Goal: Information Seeking & Learning: Learn about a topic

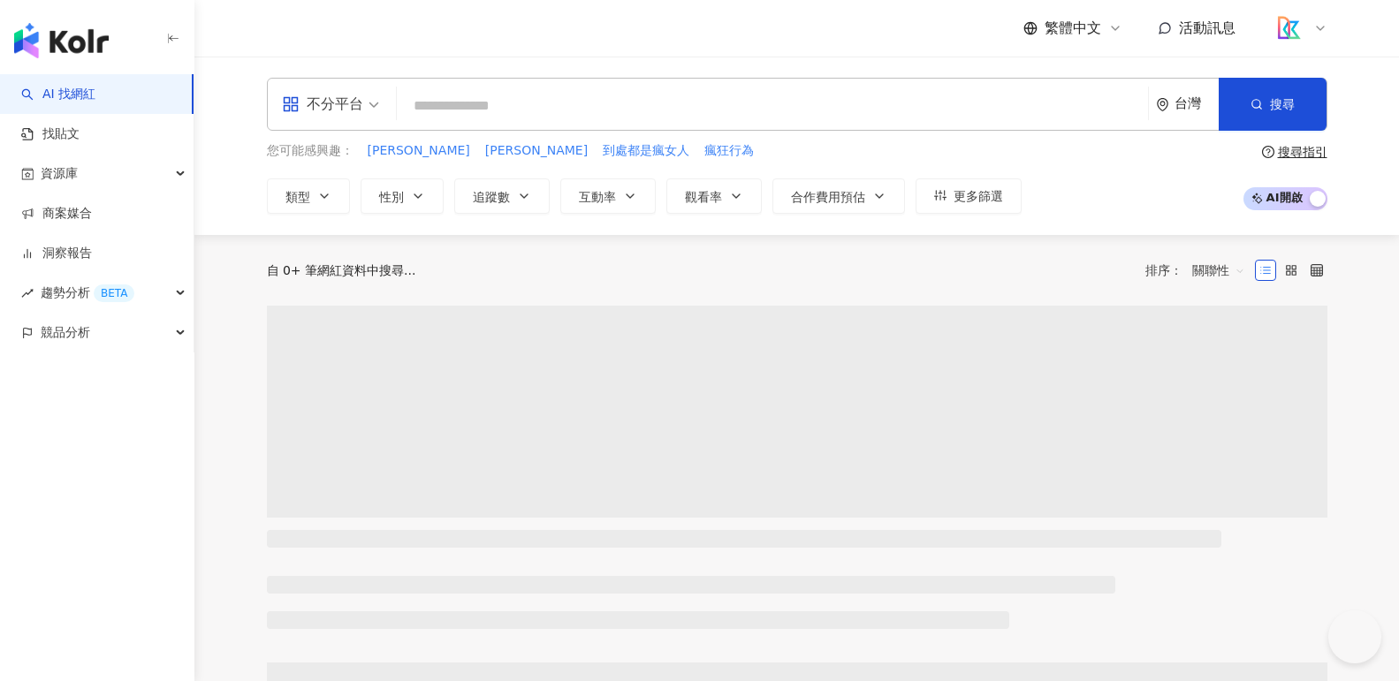
click at [365, 109] on span "不分平台" at bounding box center [330, 104] width 97 height 28
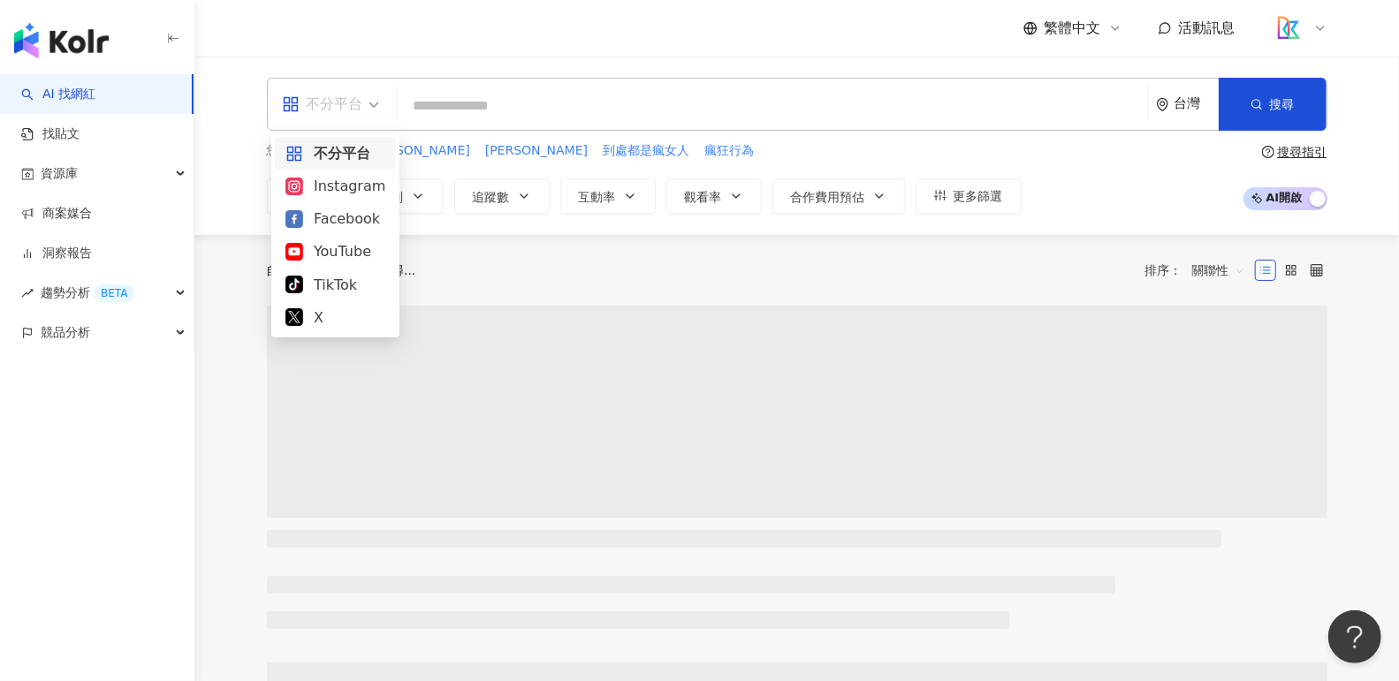
click at [357, 186] on div "Instagram" at bounding box center [335, 186] width 100 height 22
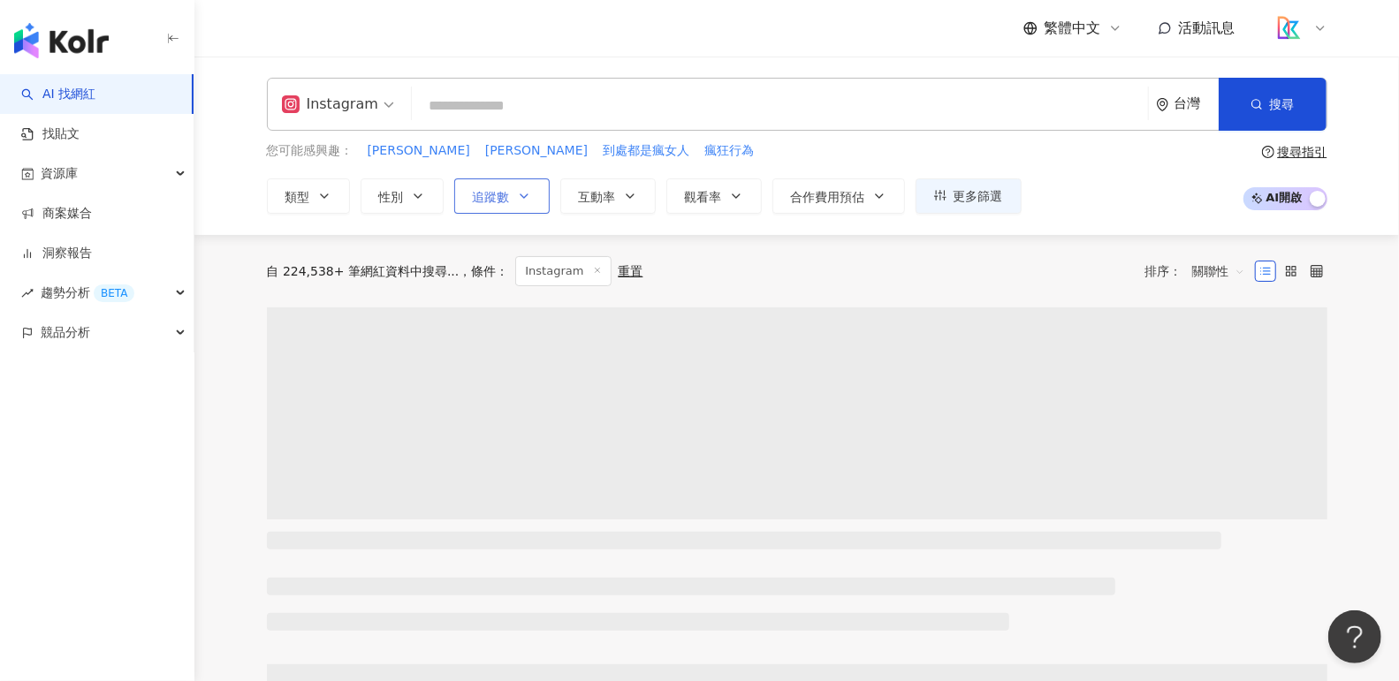
click at [512, 204] on button "追蹤數" at bounding box center [501, 195] width 95 height 35
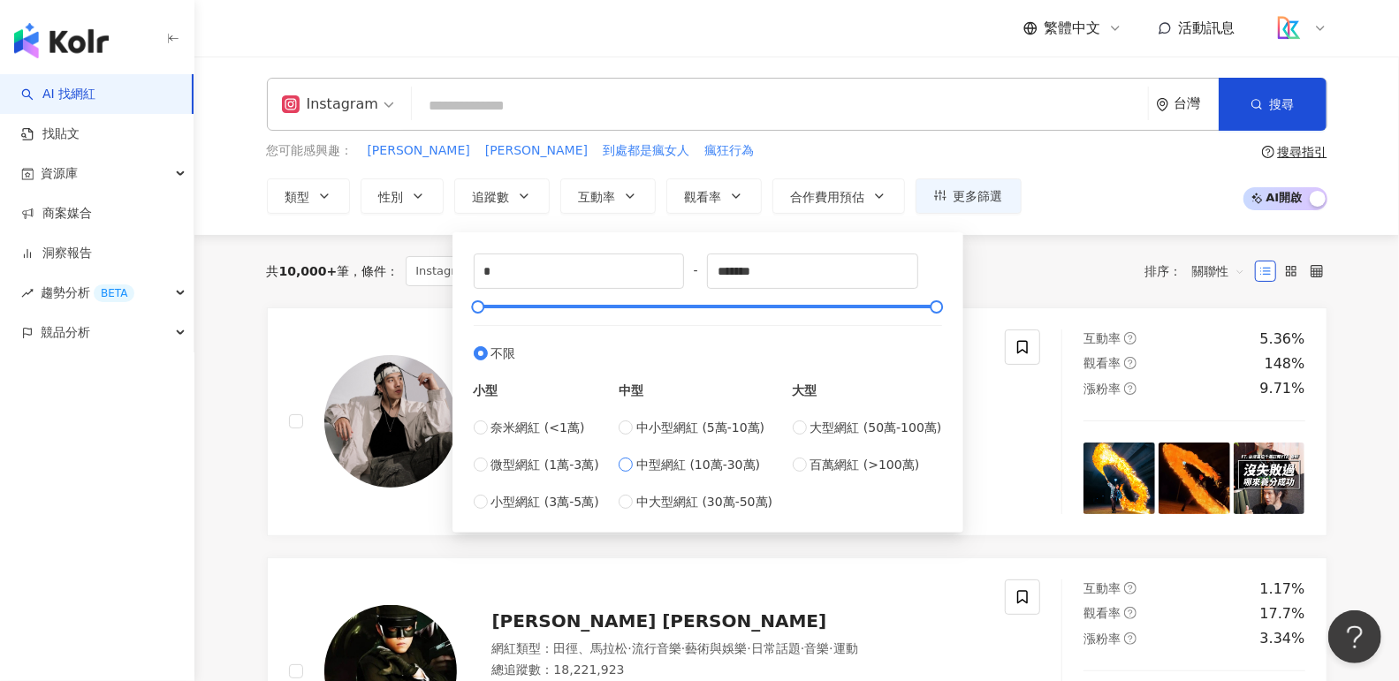
click at [697, 466] on span "中型網紅 (10萬-30萬)" at bounding box center [698, 464] width 124 height 19
type input "******"
click at [1040, 303] on div "共 10,000+ 筆 條件 ： Instagram 重置 排序： 關聯性" at bounding box center [797, 271] width 1060 height 72
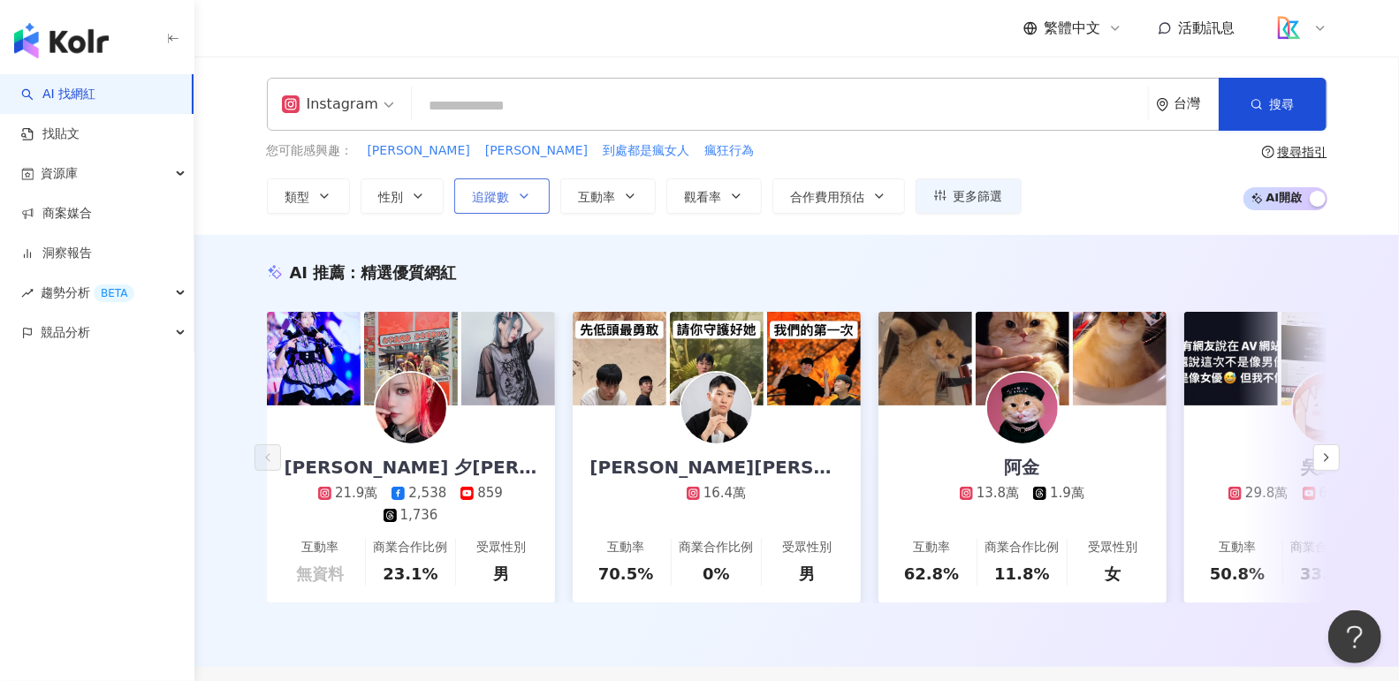
click at [513, 199] on button "追蹤數" at bounding box center [501, 195] width 95 height 35
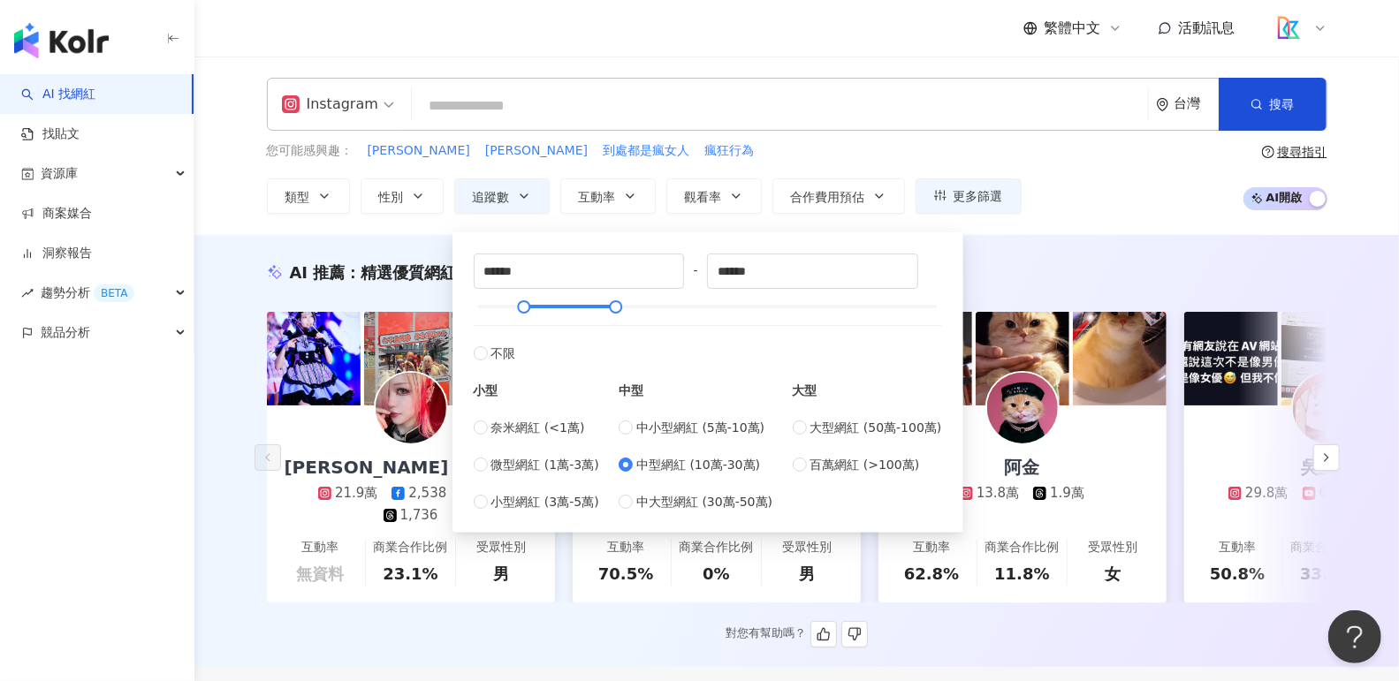
click at [401, 268] on span "精選優質網紅" at bounding box center [407, 272] width 95 height 19
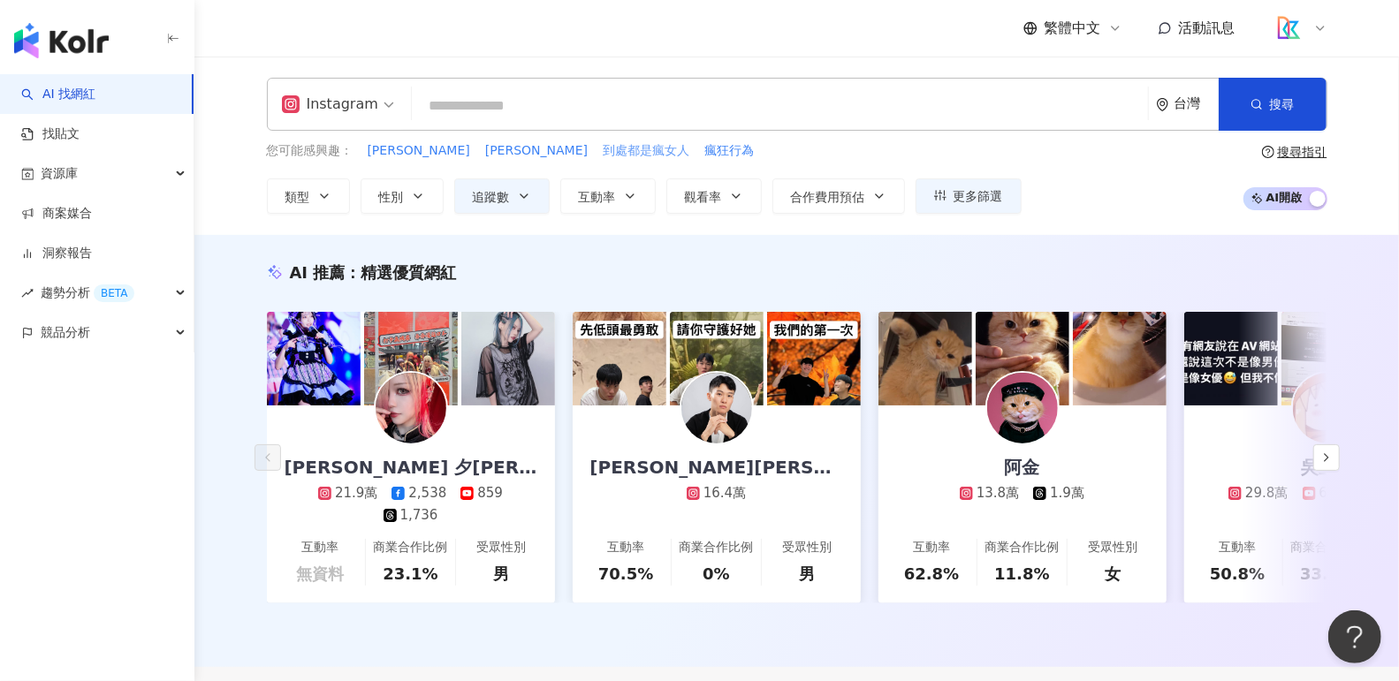
click at [603, 154] on span "到處都是瘋女人" at bounding box center [646, 151] width 87 height 18
type input "*******"
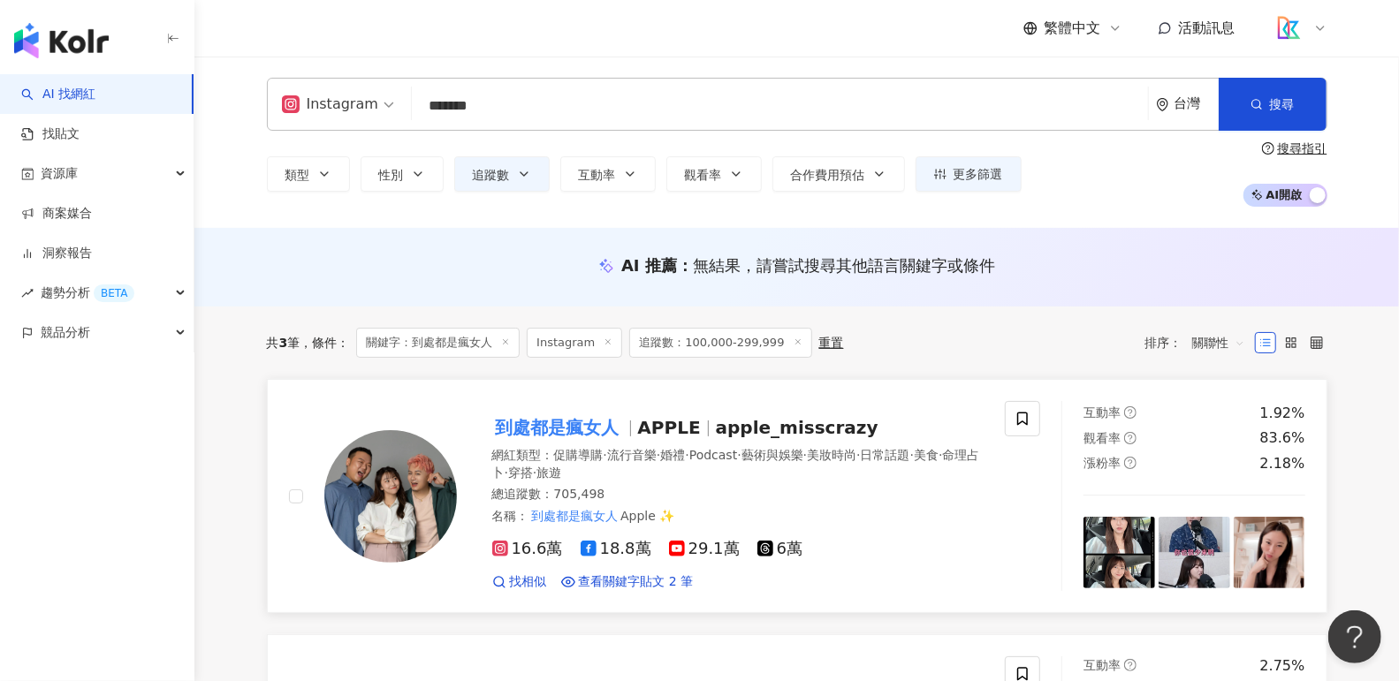
click at [740, 508] on div "名稱 ： 到處都是瘋女人 Apple ✨" at bounding box center [738, 517] width 492 height 18
